Goal: Transaction & Acquisition: Download file/media

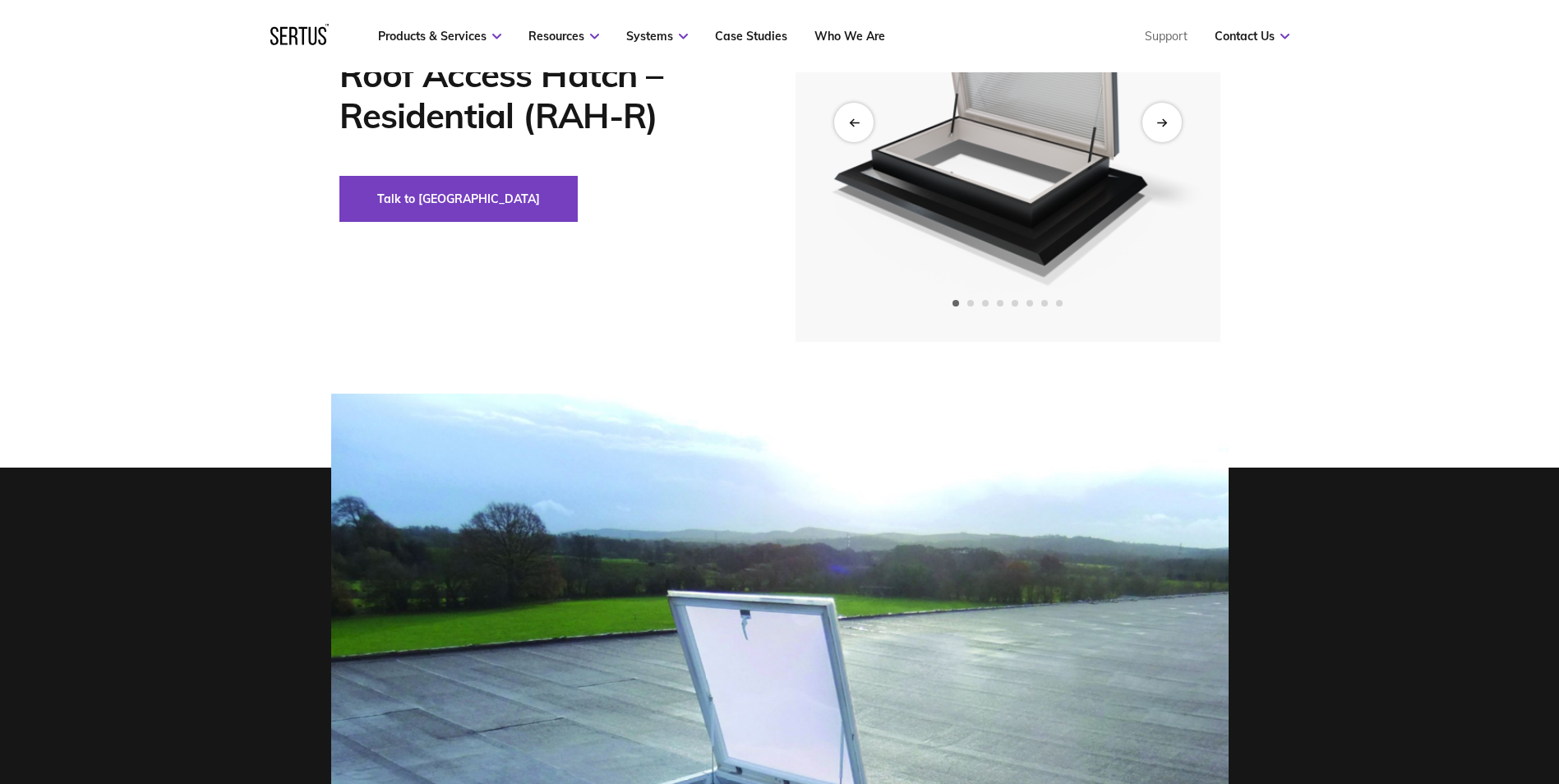
scroll to position [328, 0]
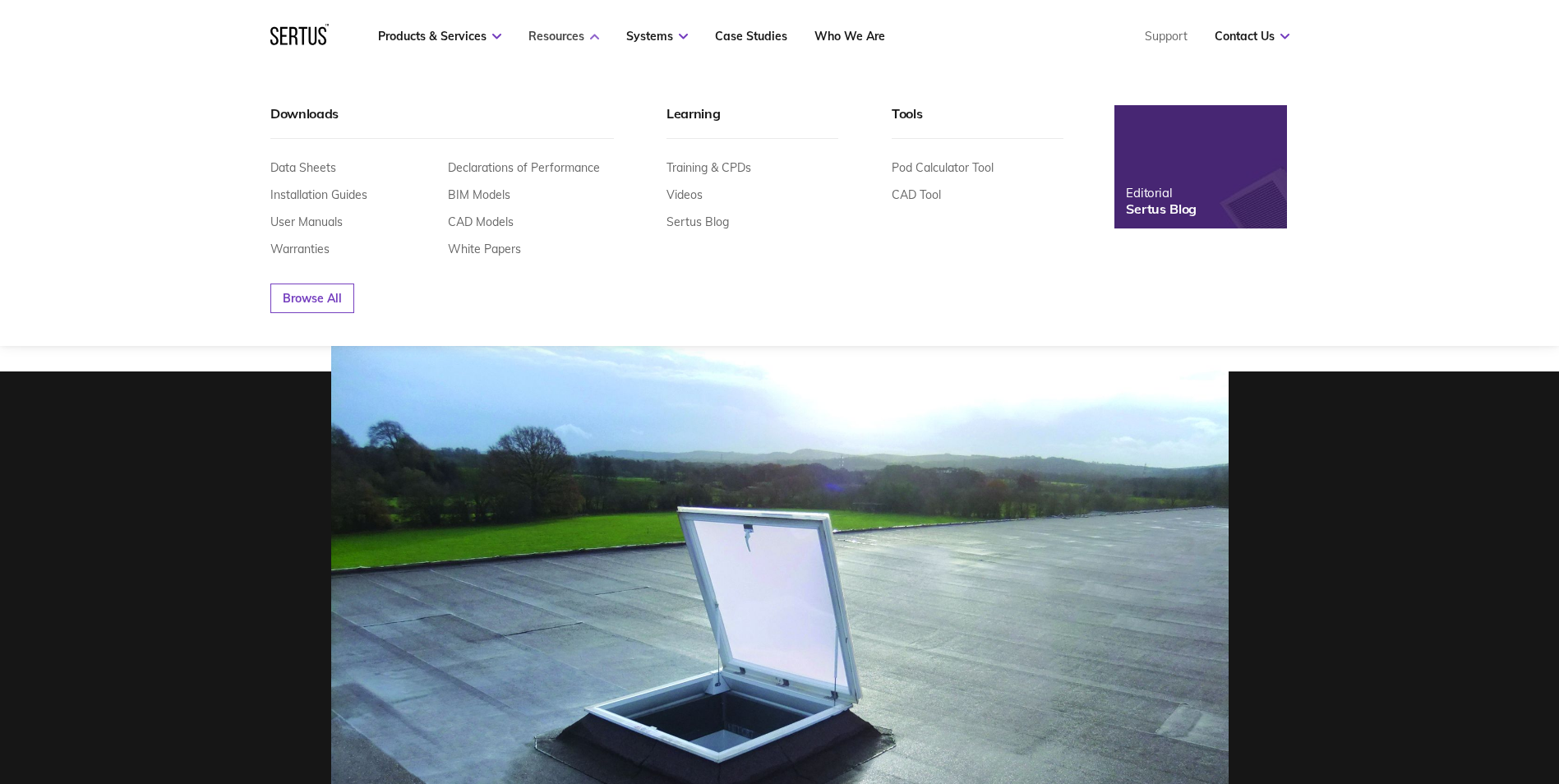
click at [598, 36] on icon at bounding box center [595, 36] width 9 height 5
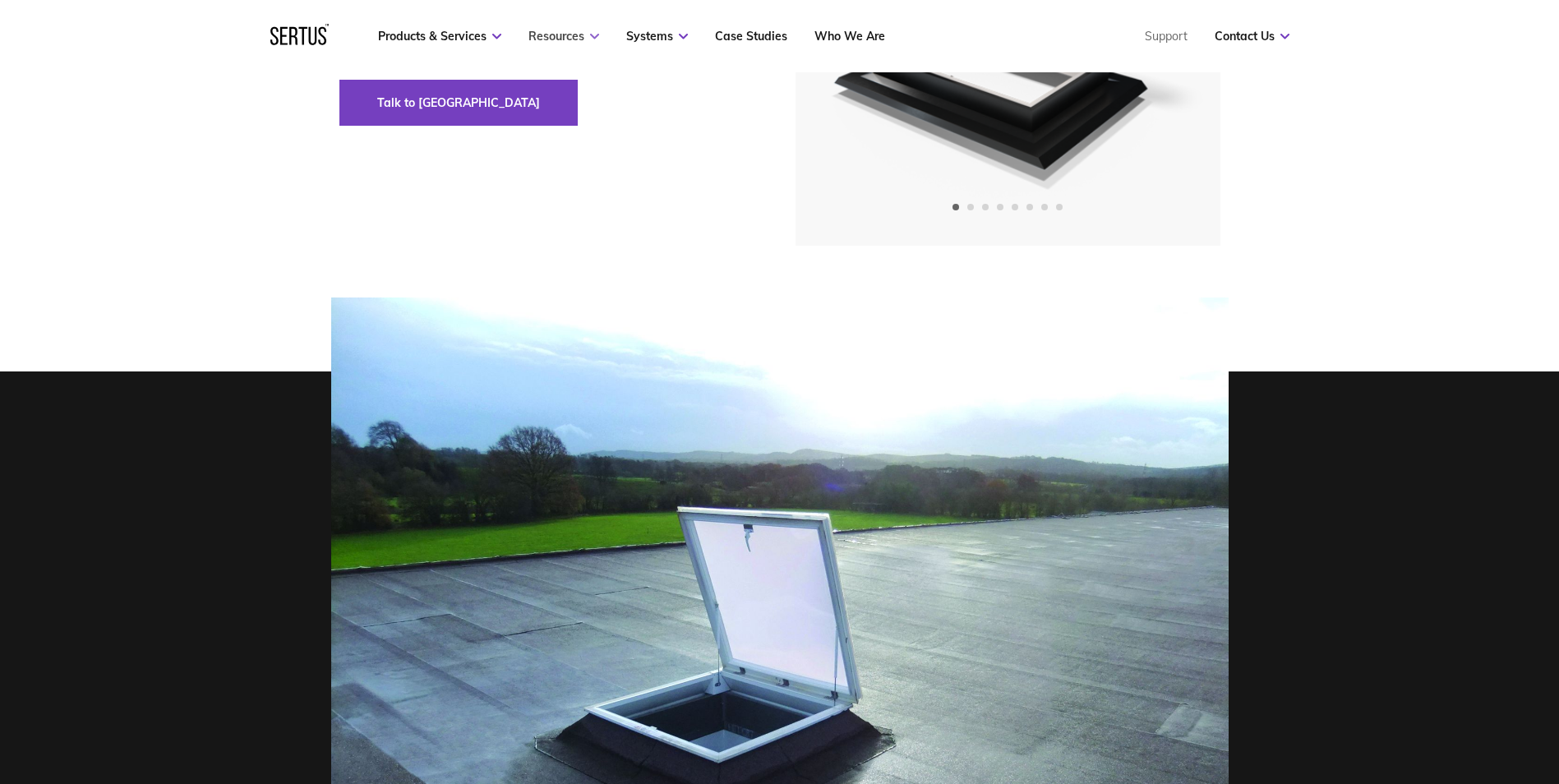
click at [597, 36] on icon at bounding box center [595, 36] width 9 height 5
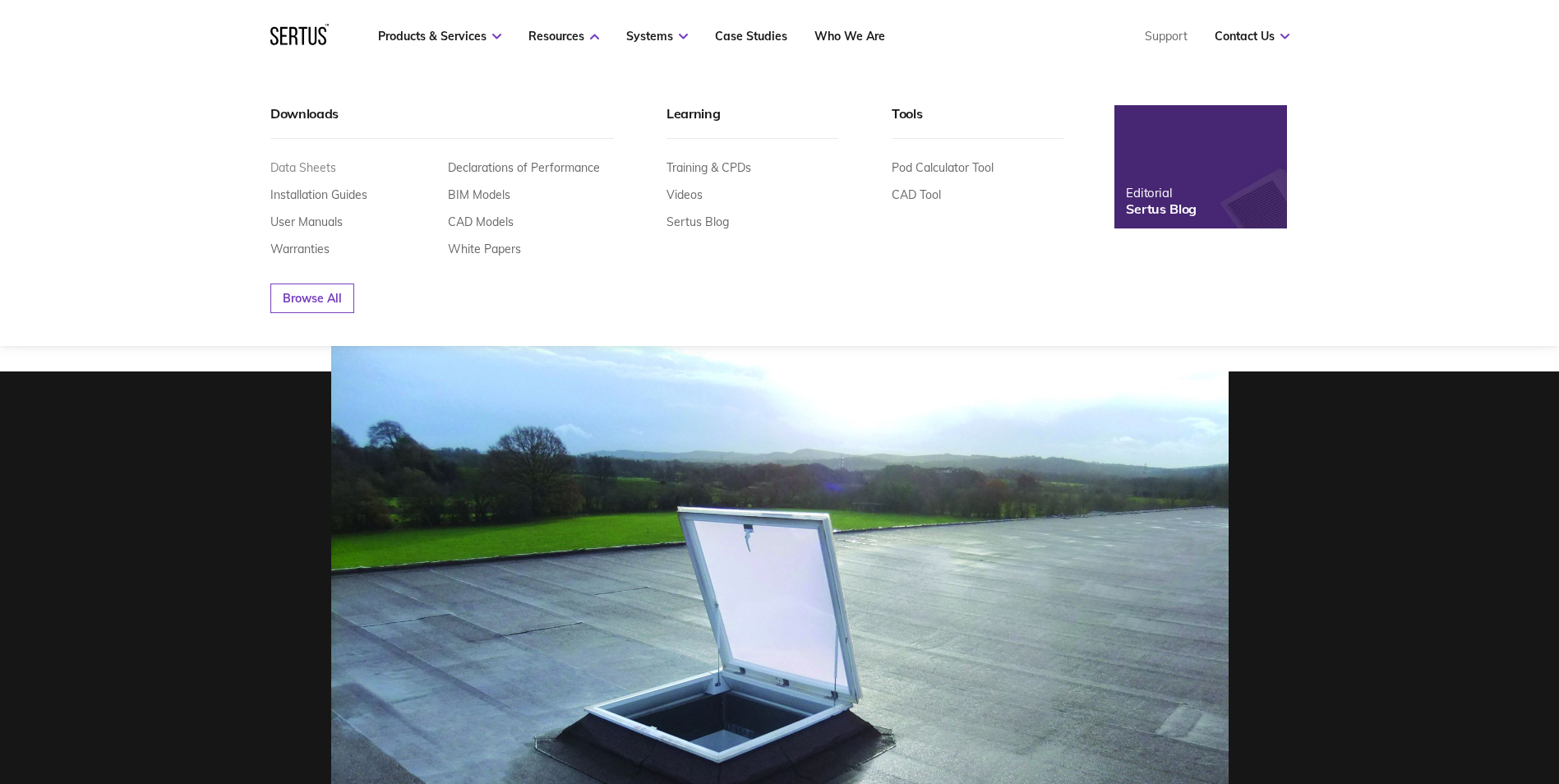
click at [309, 166] on link "Data Sheets" at bounding box center [303, 168] width 66 height 14
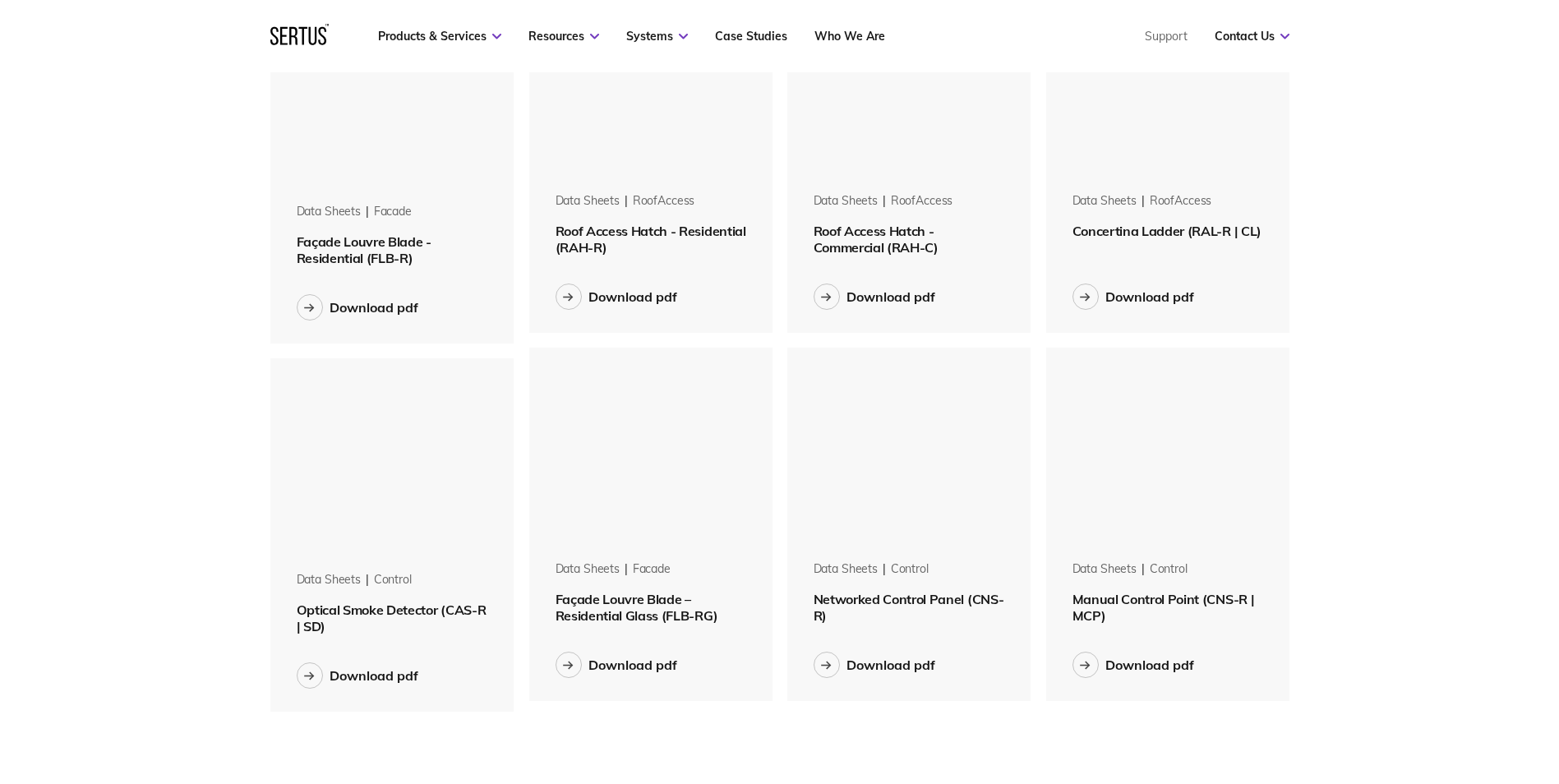
scroll to position [1644, 0]
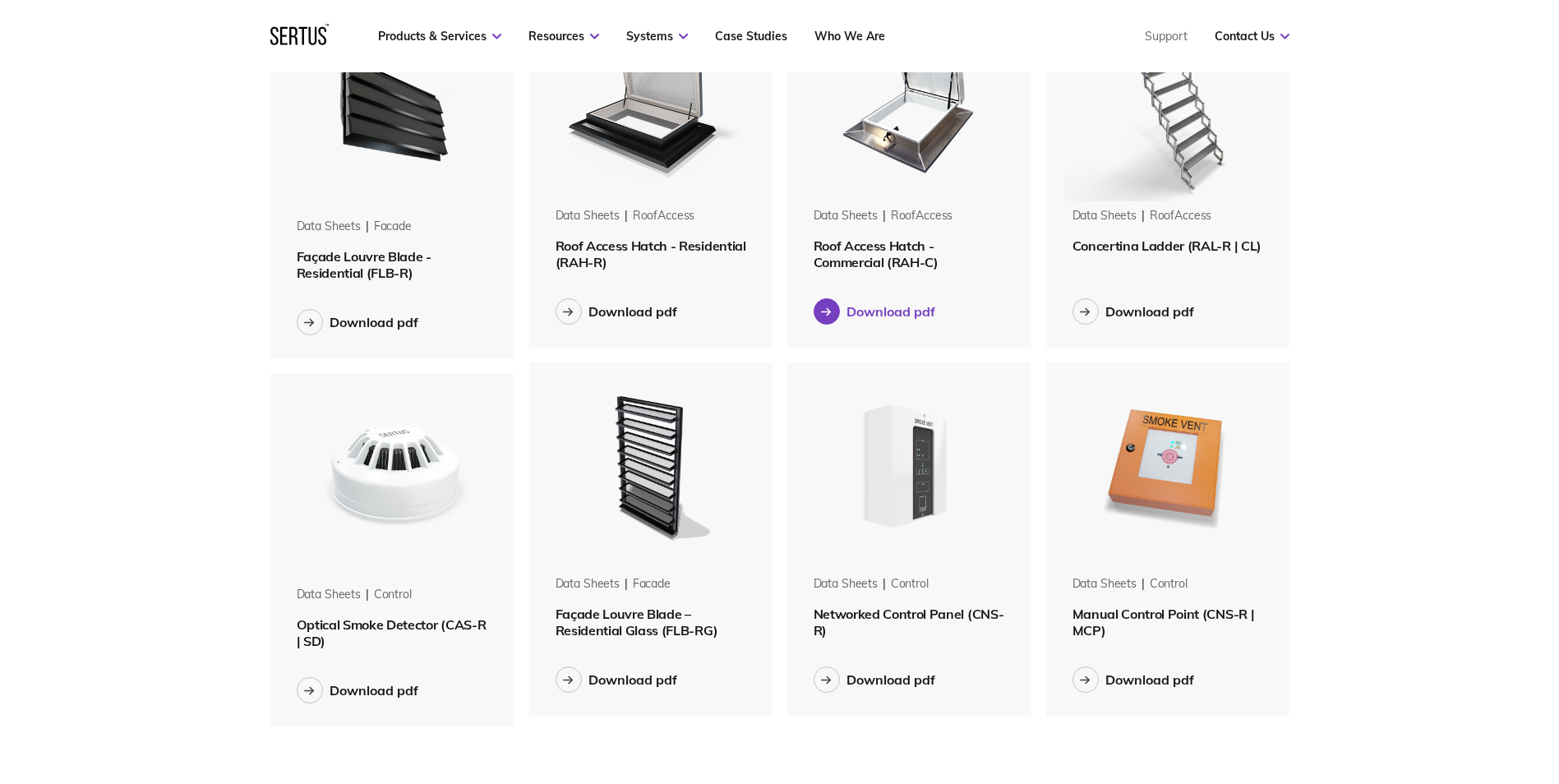
click at [909, 318] on div "Download pdf" at bounding box center [890, 311] width 88 height 16
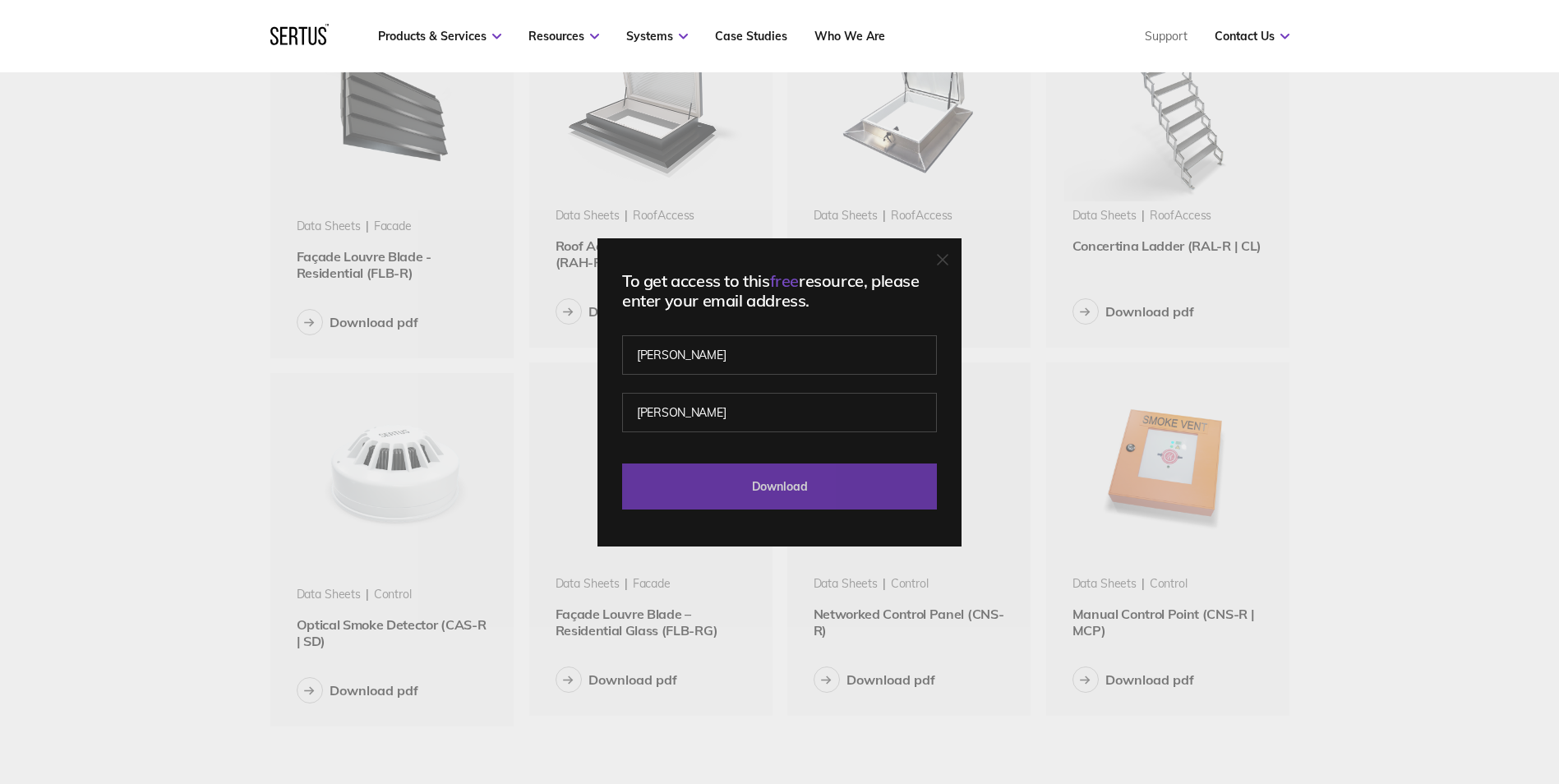
click at [762, 483] on input "Download" at bounding box center [780, 486] width 315 height 46
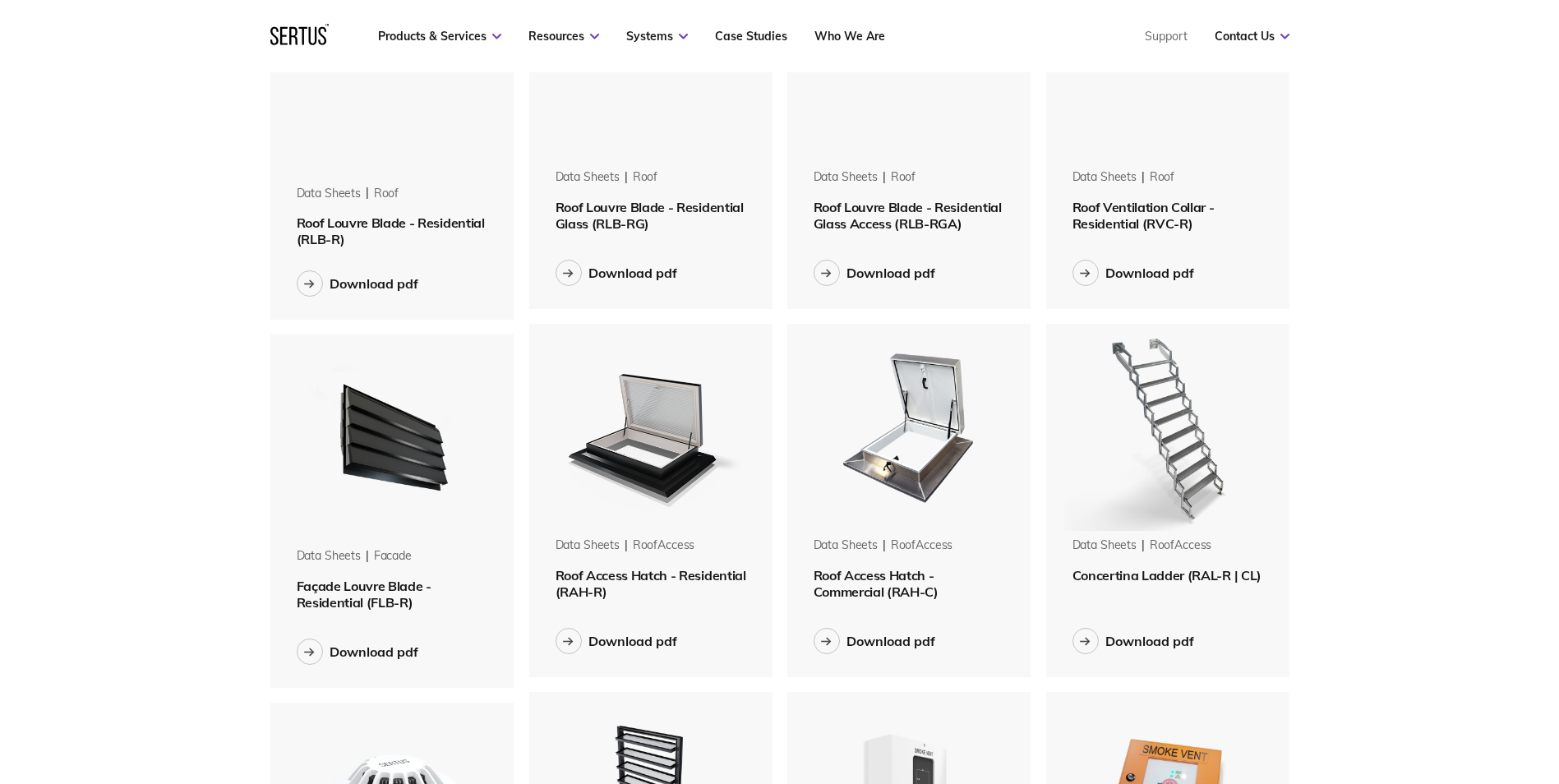
scroll to position [1315, 0]
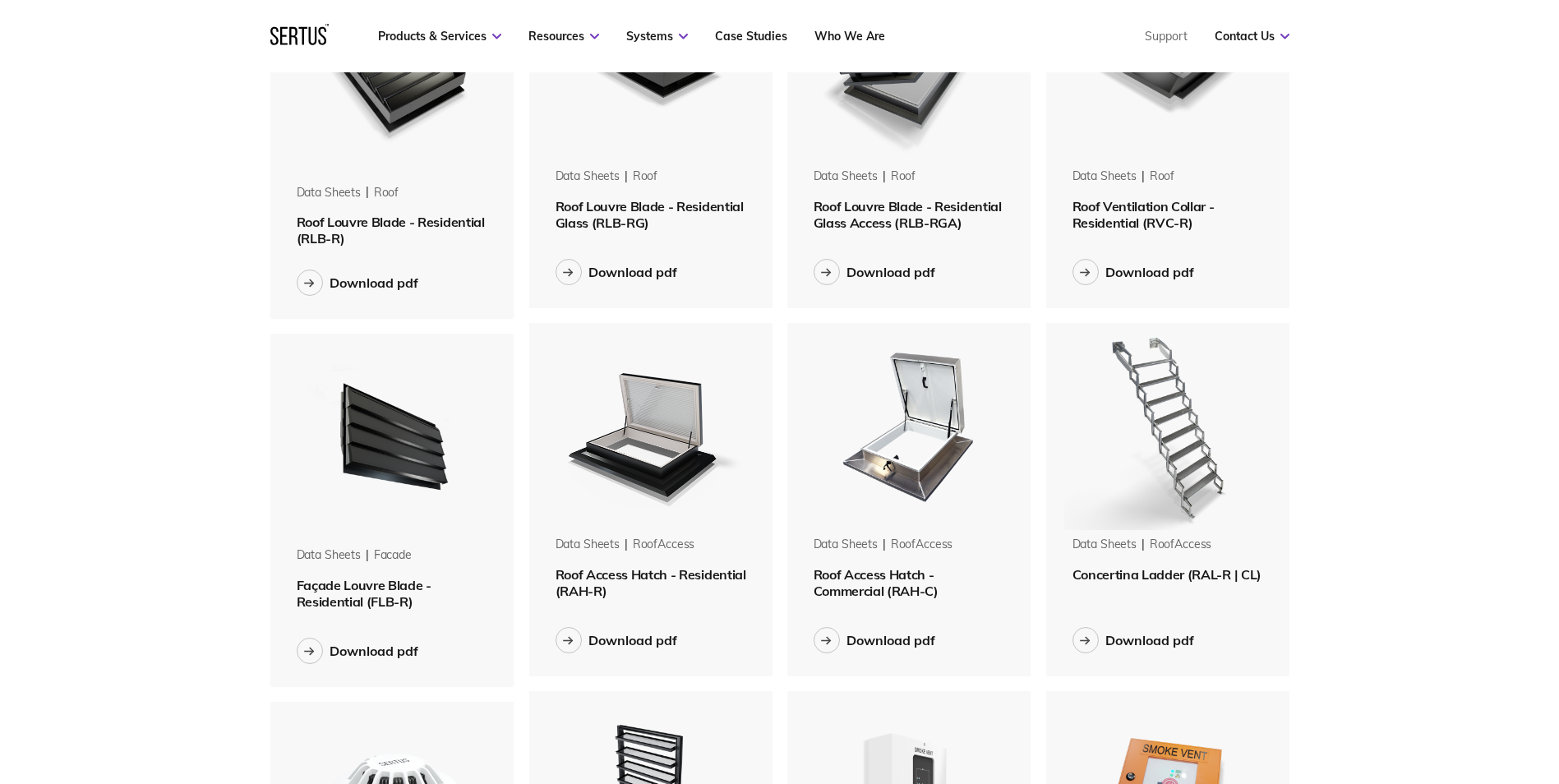
click at [616, 591] on span "Roof Access Hatch - Residential (RAH-R)" at bounding box center [650, 583] width 190 height 32
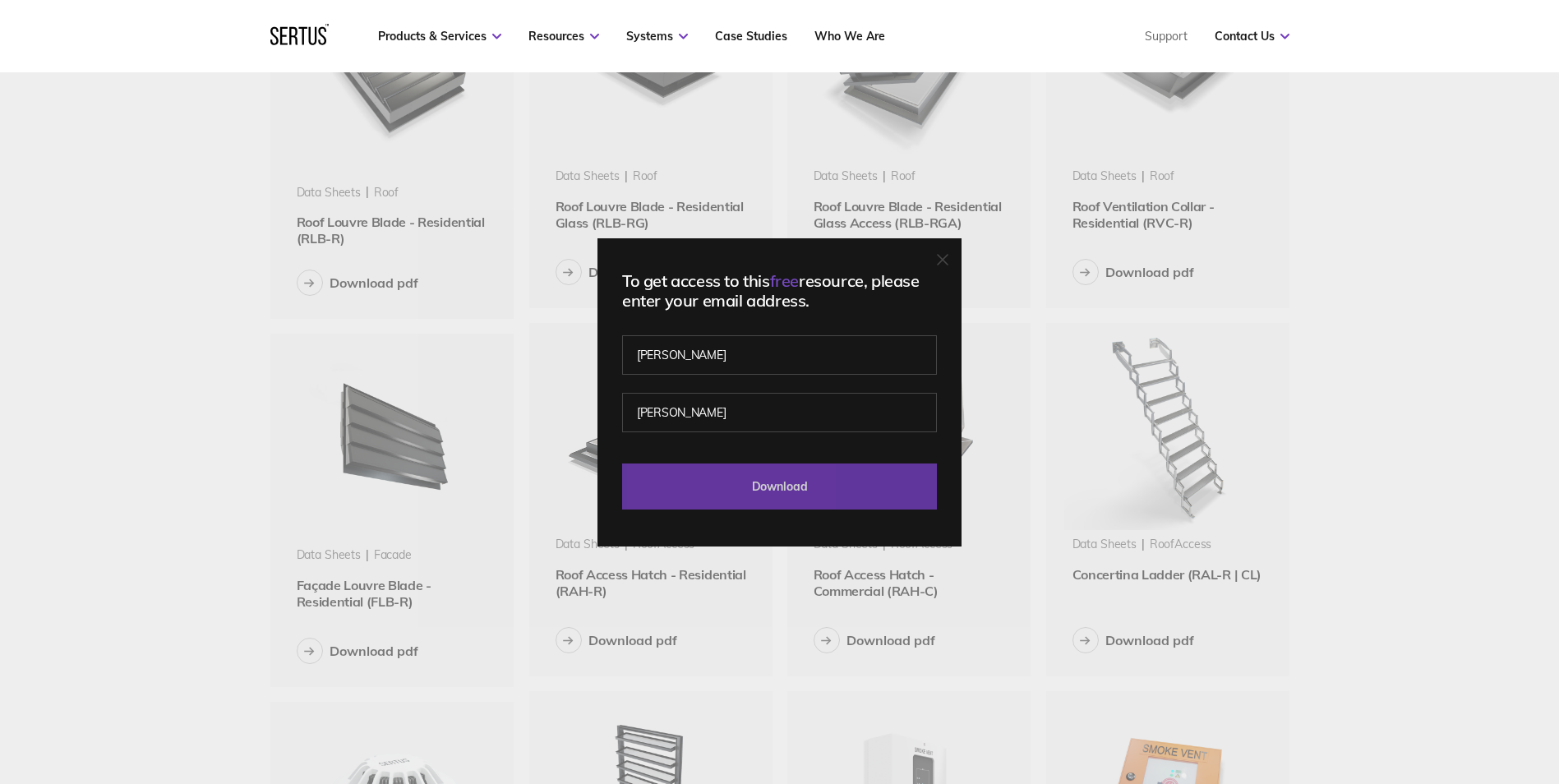
click at [751, 481] on input "Download" at bounding box center [780, 486] width 315 height 46
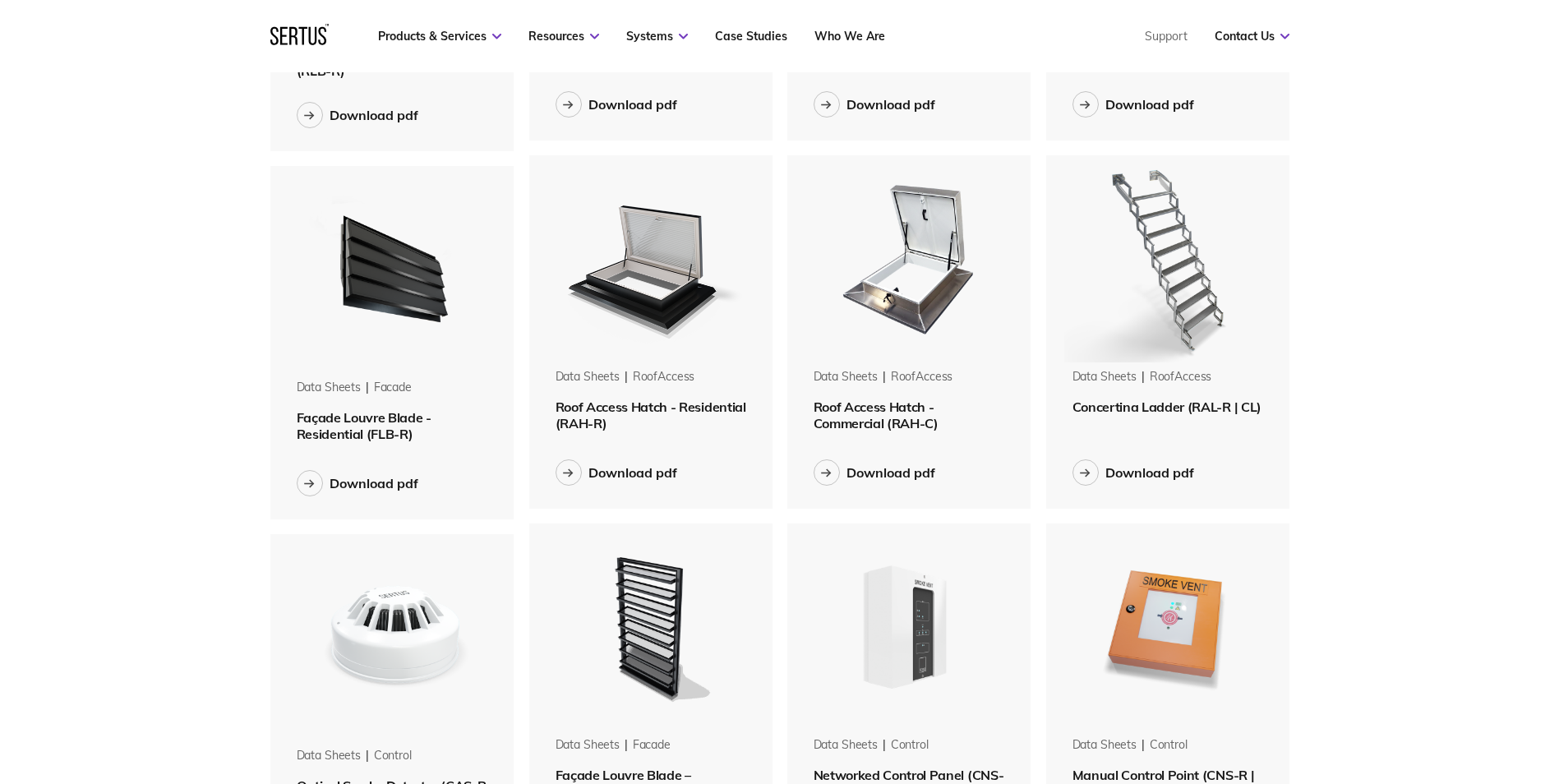
scroll to position [1480, 0]
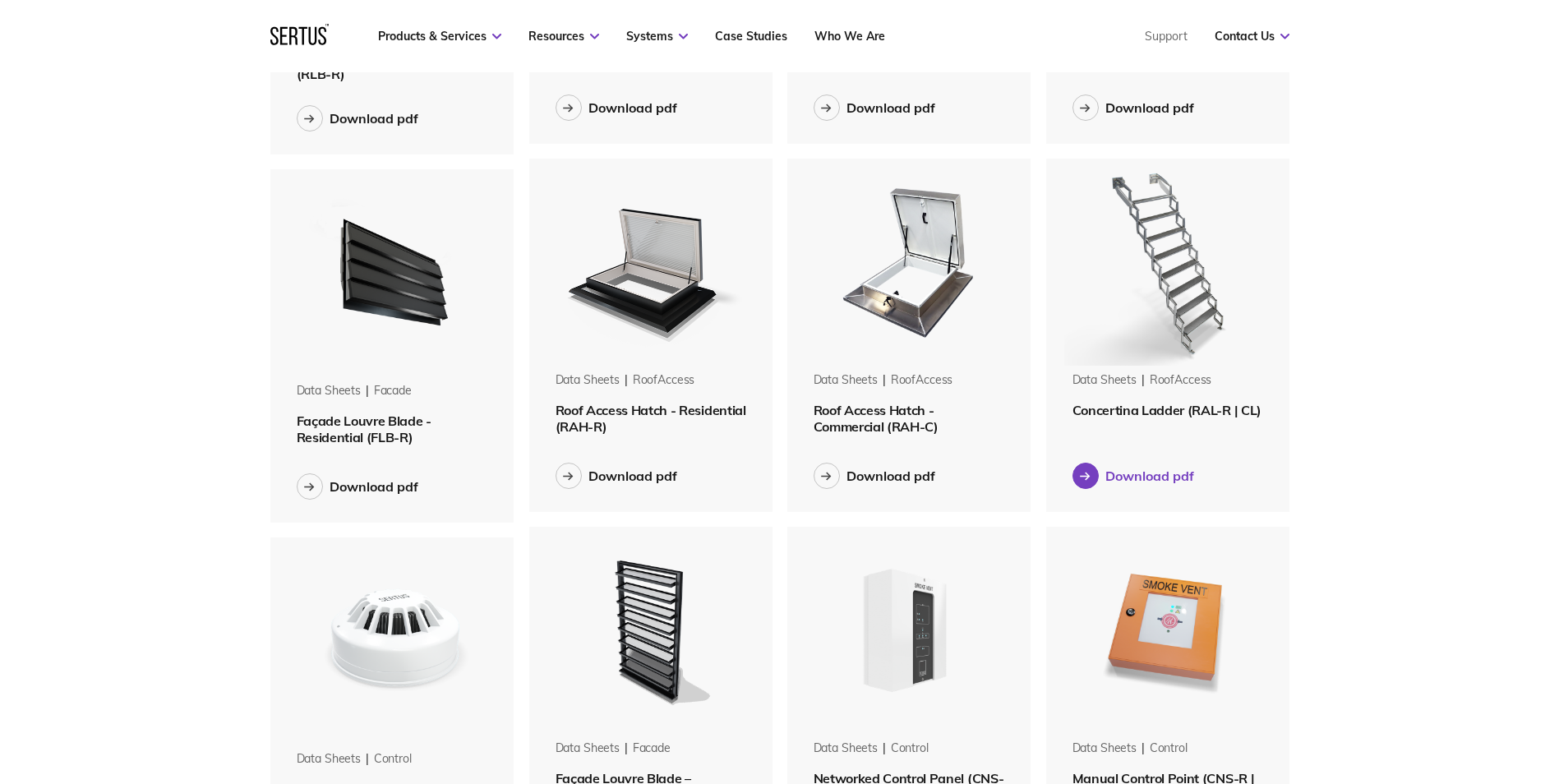
click at [1142, 474] on div "Download pdf" at bounding box center [1150, 475] width 88 height 16
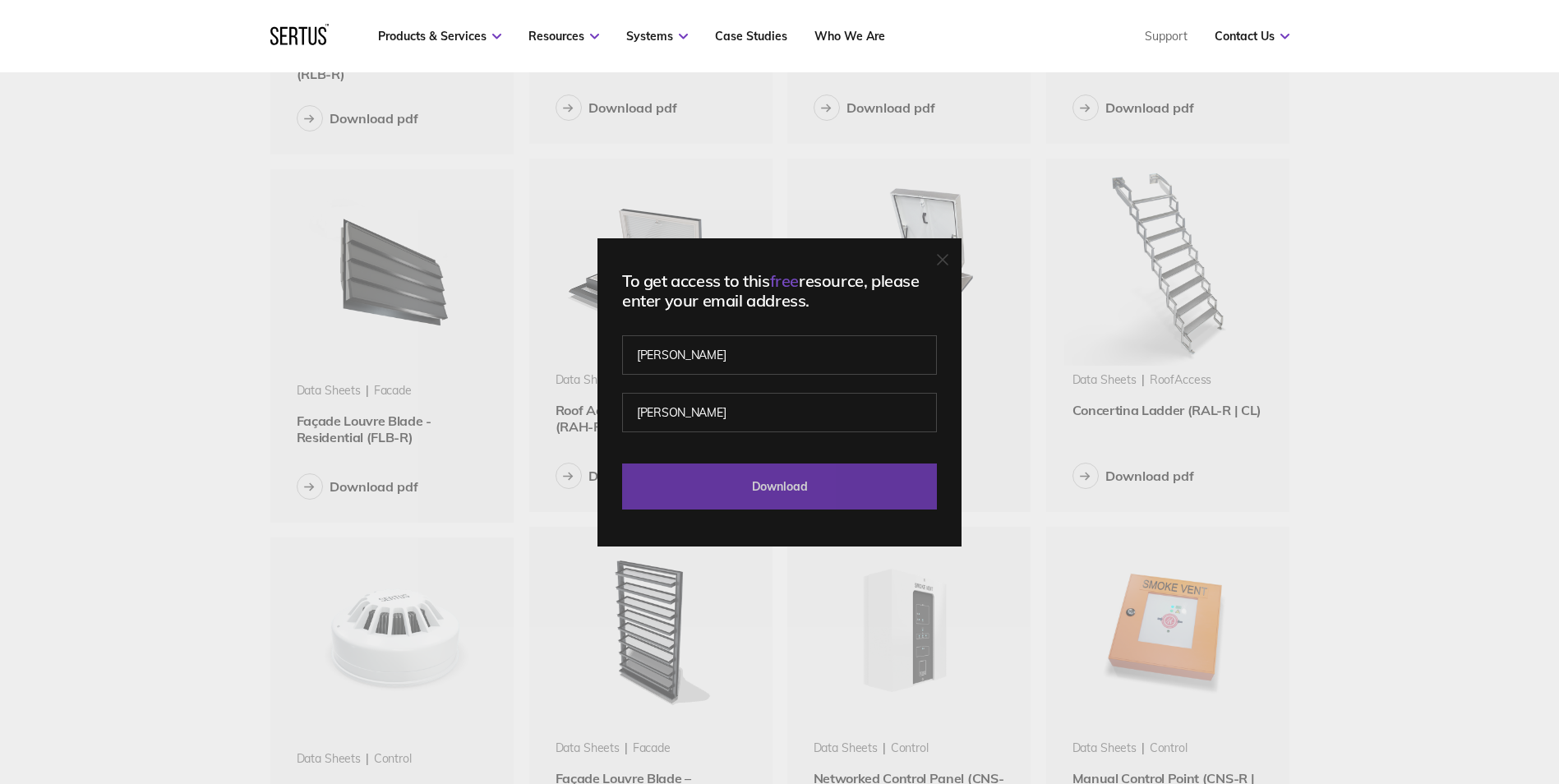
click at [792, 481] on input "Download" at bounding box center [780, 486] width 315 height 46
